Goal: Task Accomplishment & Management: Complete application form

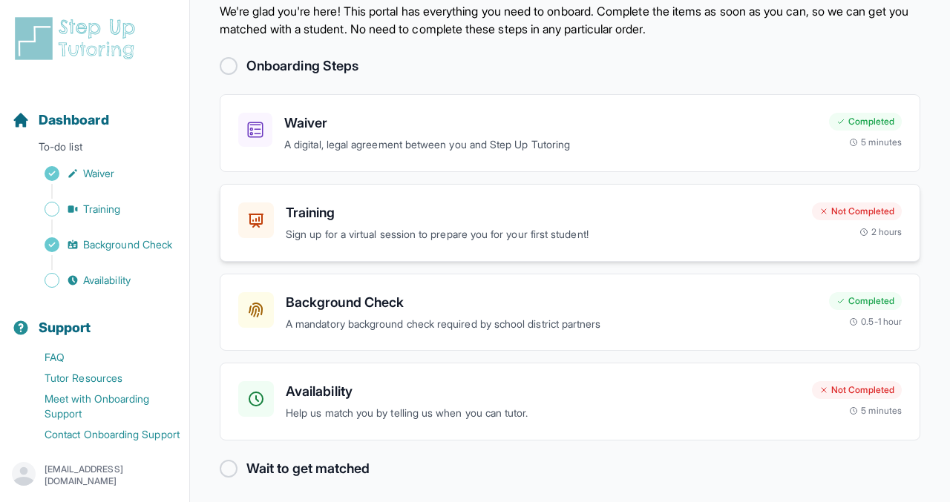
scroll to position [58, 0]
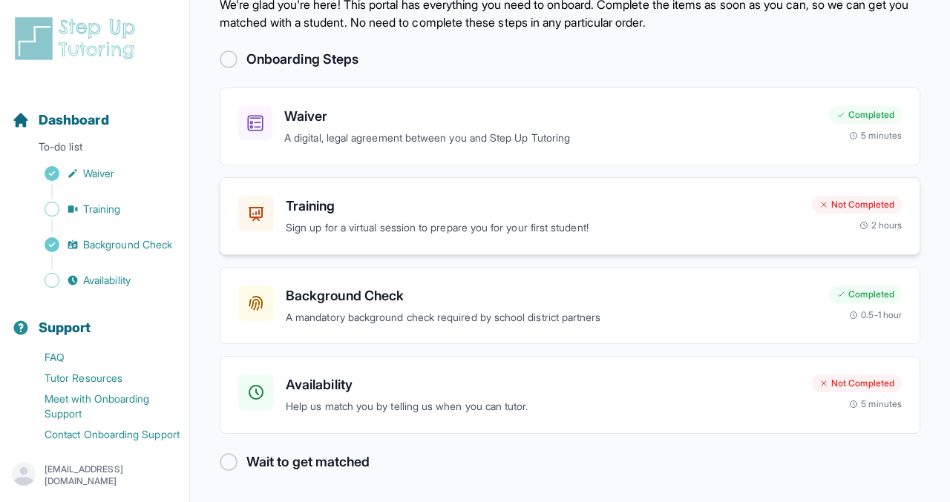
click at [409, 200] on h3 "Training" at bounding box center [543, 206] width 514 height 21
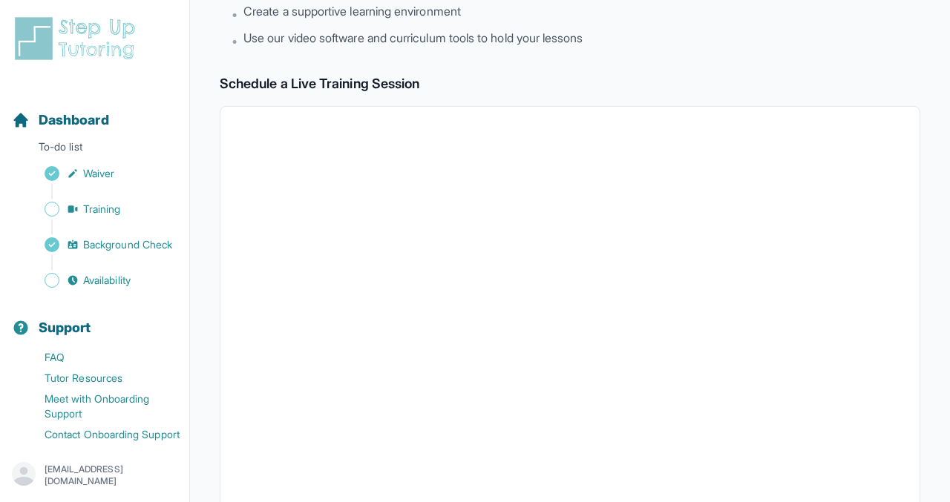
scroll to position [203, 0]
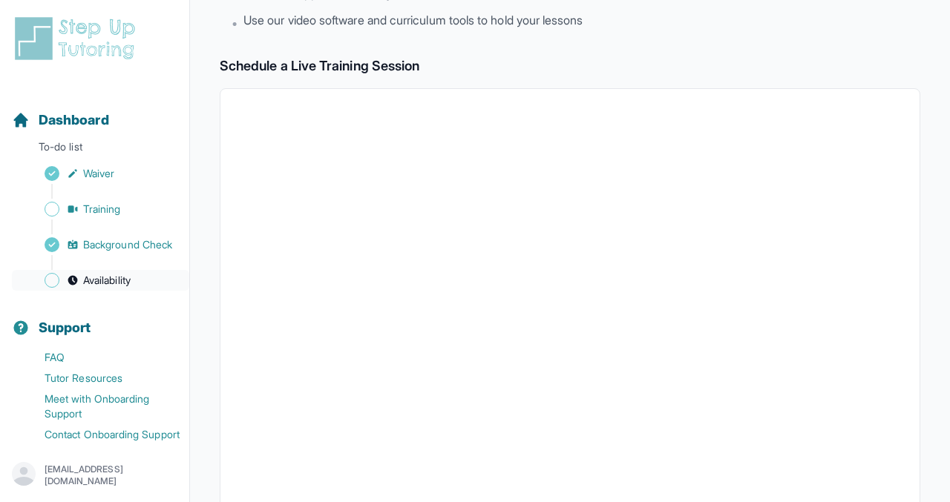
click at [111, 279] on span "Availability" at bounding box center [106, 280] width 47 height 15
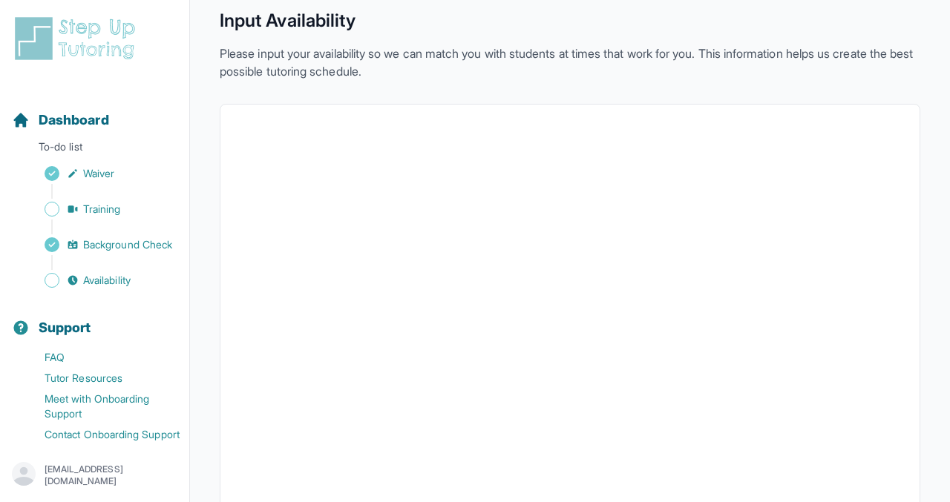
scroll to position [203, 0]
